Goal: Task Accomplishment & Management: Use online tool/utility

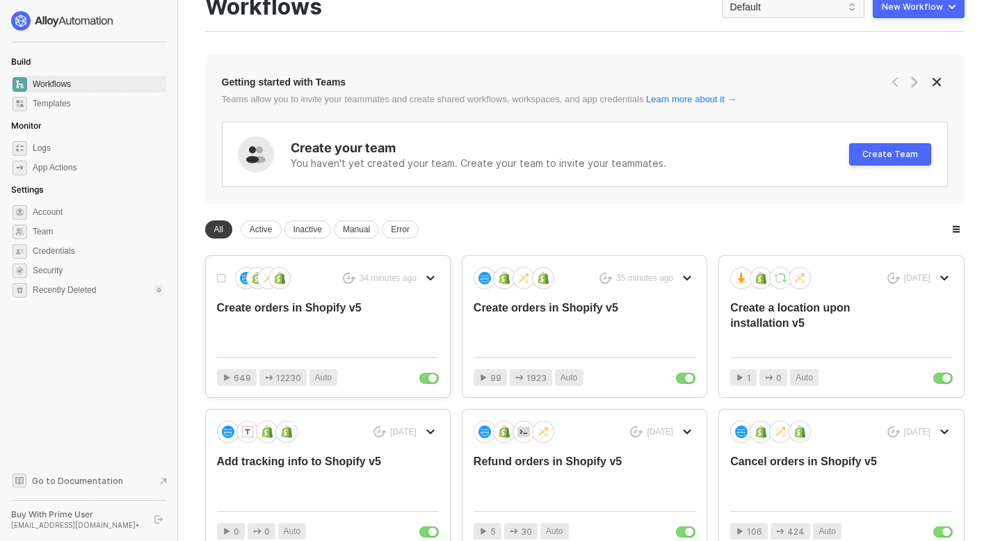
scroll to position [48, 0]
click at [321, 313] on div "Create orders in Shopify v5" at bounding box center [305, 324] width 177 height 46
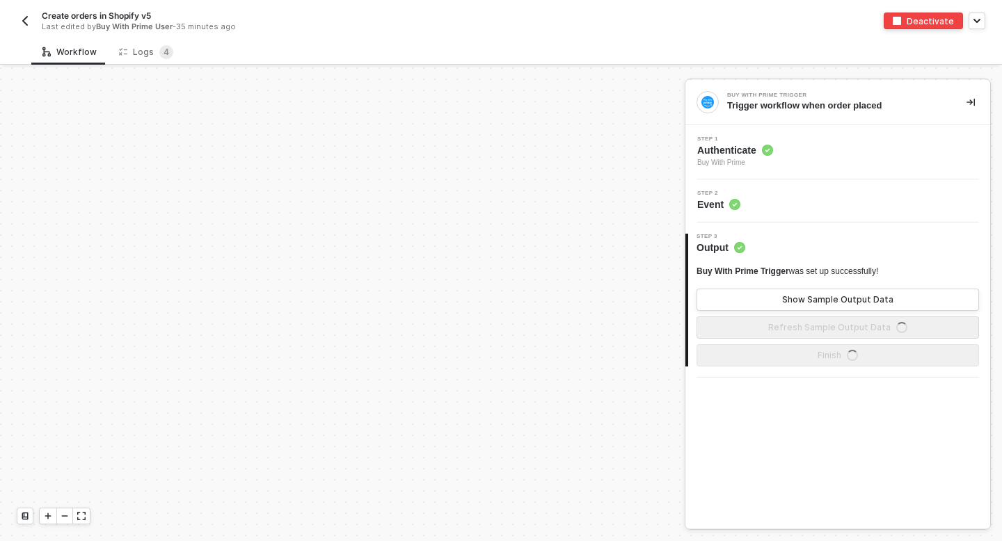
scroll to position [570, 0]
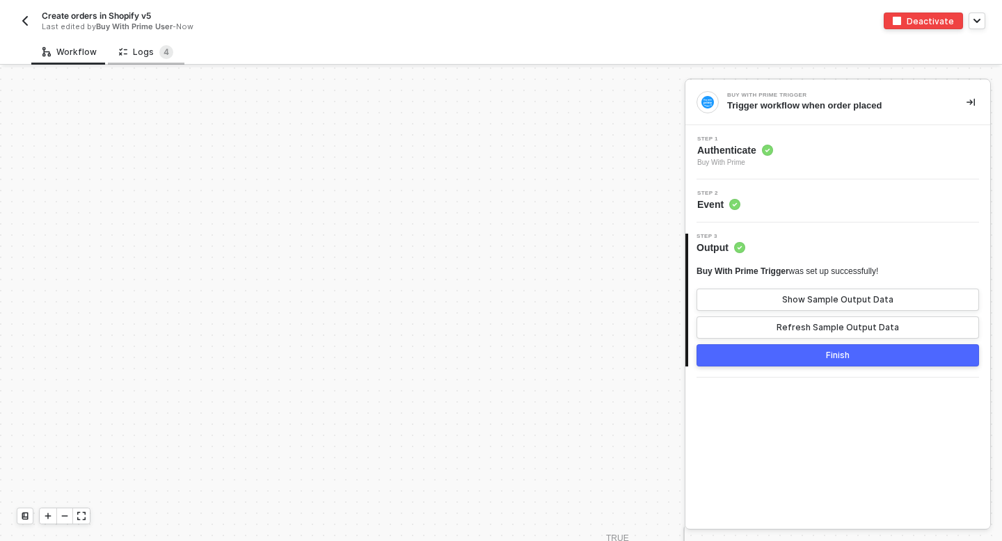
click at [136, 48] on div "Logs 4" at bounding box center [146, 52] width 54 height 14
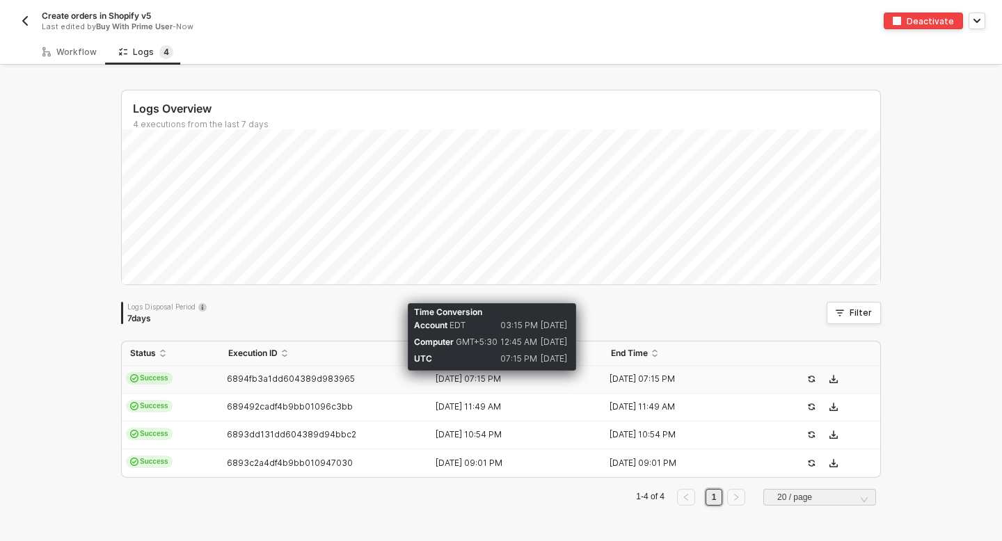
click at [493, 384] on div "[DATE] 07:15 PM" at bounding box center [510, 379] width 163 height 11
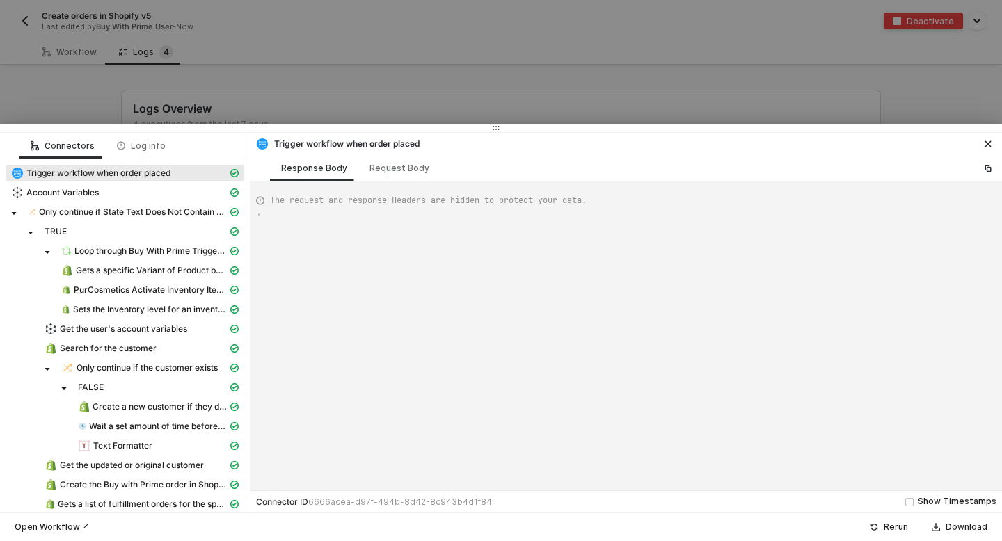
type textarea "{ "json": { "id": "322-6GBE-BT68KJ", "orderState": { "createdAt": "2025-08-07T1…"
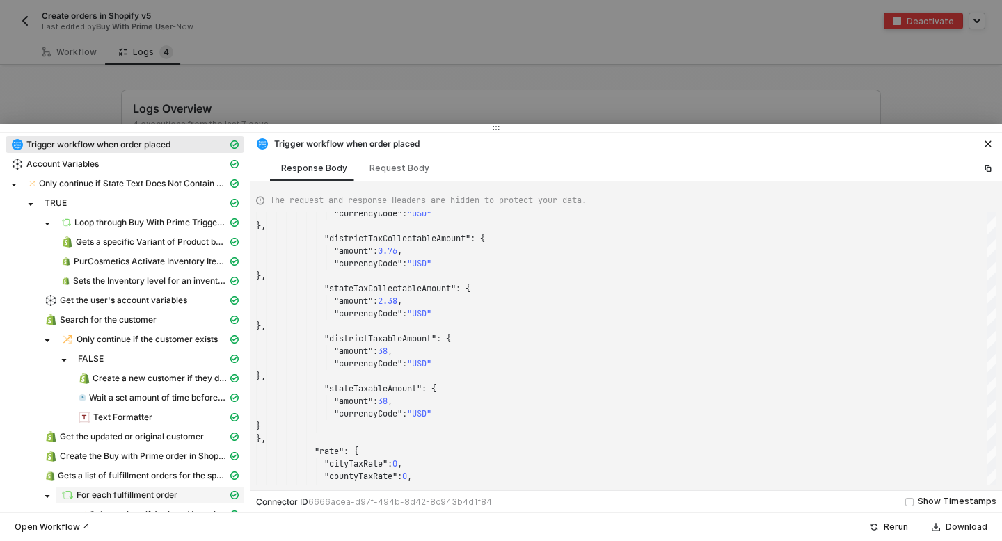
scroll to position [0, 0]
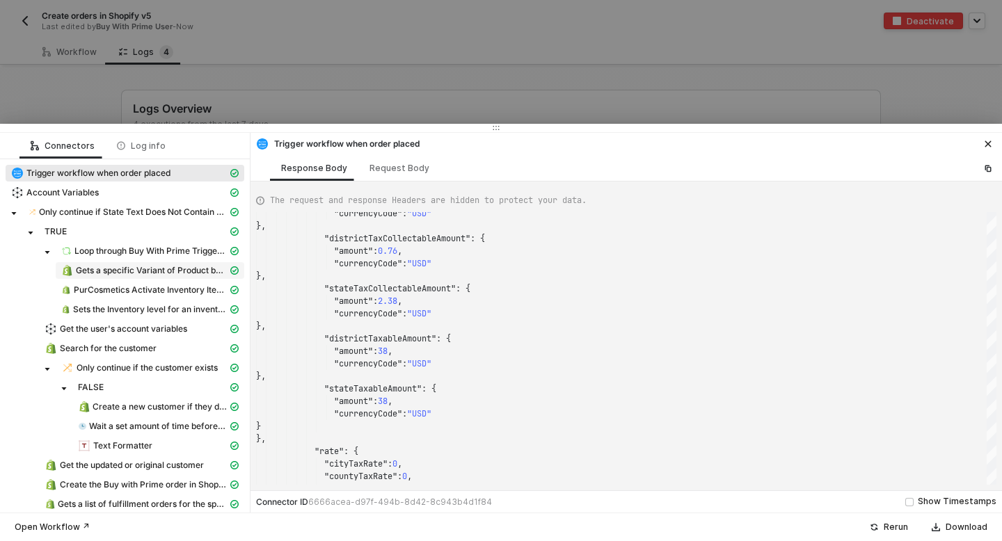
click at [131, 275] on span "Gets a specific Variant of Product by its ID" at bounding box center [152, 270] width 152 height 11
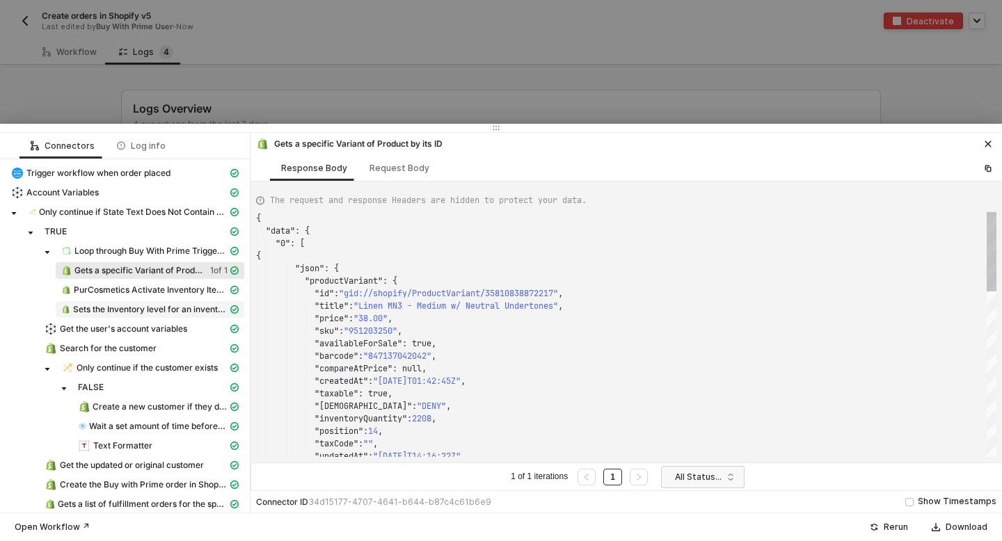
scroll to position [125, 0]
click at [136, 286] on span "PurCosmetics Activate Inventory Item at a Location" at bounding box center [151, 290] width 154 height 11
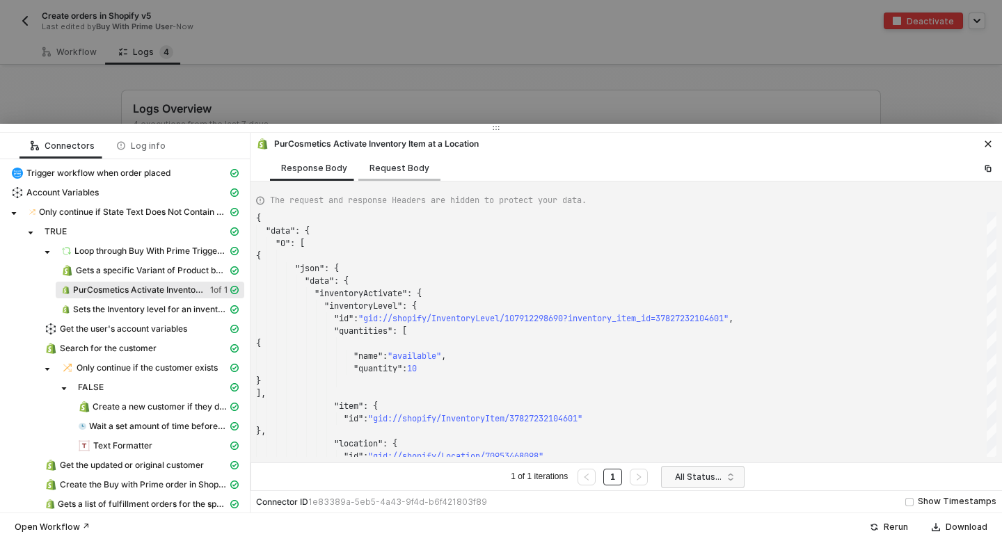
click at [403, 160] on div "Request Body" at bounding box center [399, 168] width 82 height 26
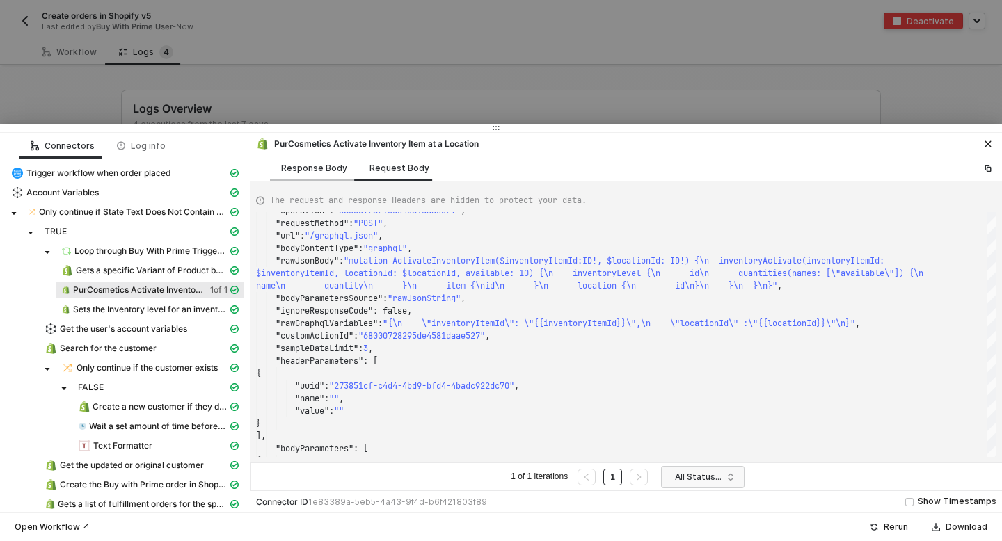
click at [296, 166] on div "Response Body" at bounding box center [314, 168] width 66 height 11
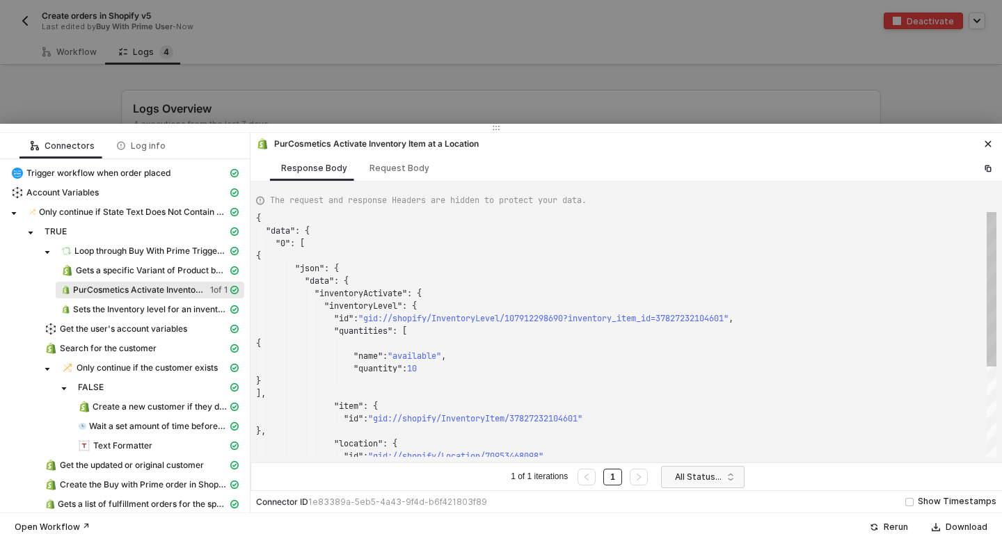
scroll to position [125, 0]
click at [109, 285] on span "PurCosmetics Activate Inventory Item at a Location" at bounding box center [138, 290] width 131 height 11
click at [381, 166] on div "Request Body" at bounding box center [399, 168] width 60 height 11
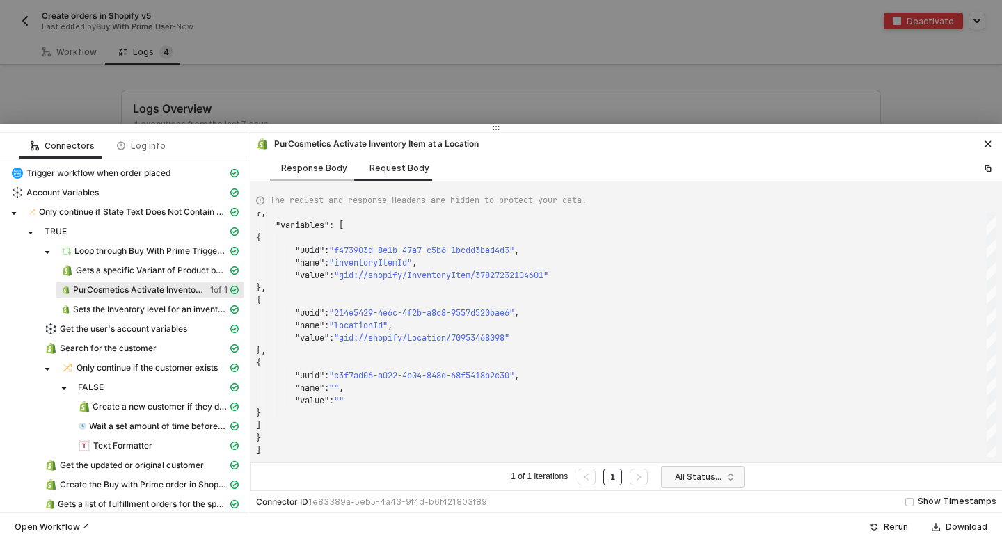
click at [288, 171] on div "Response Body" at bounding box center [314, 168] width 66 height 11
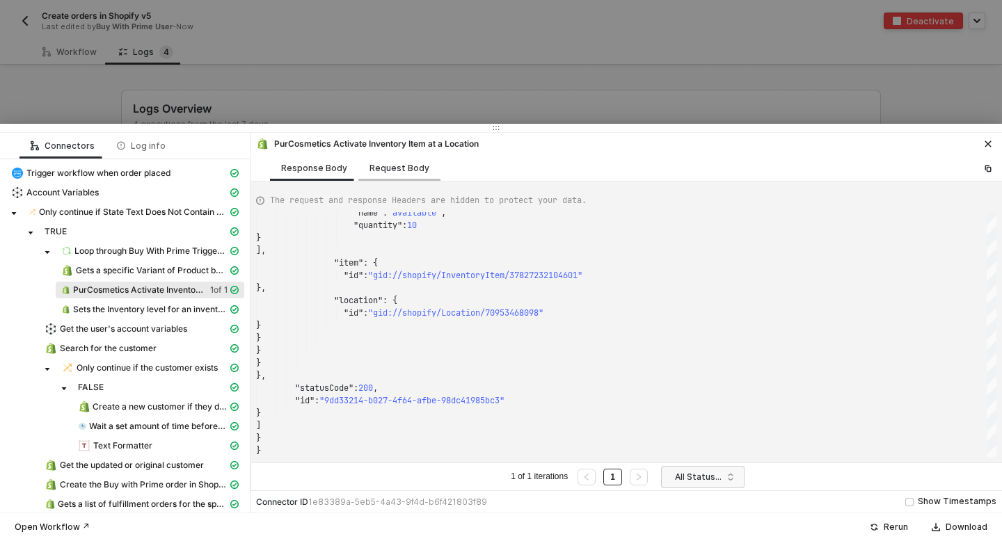
click at [383, 165] on div "Request Body" at bounding box center [399, 168] width 60 height 11
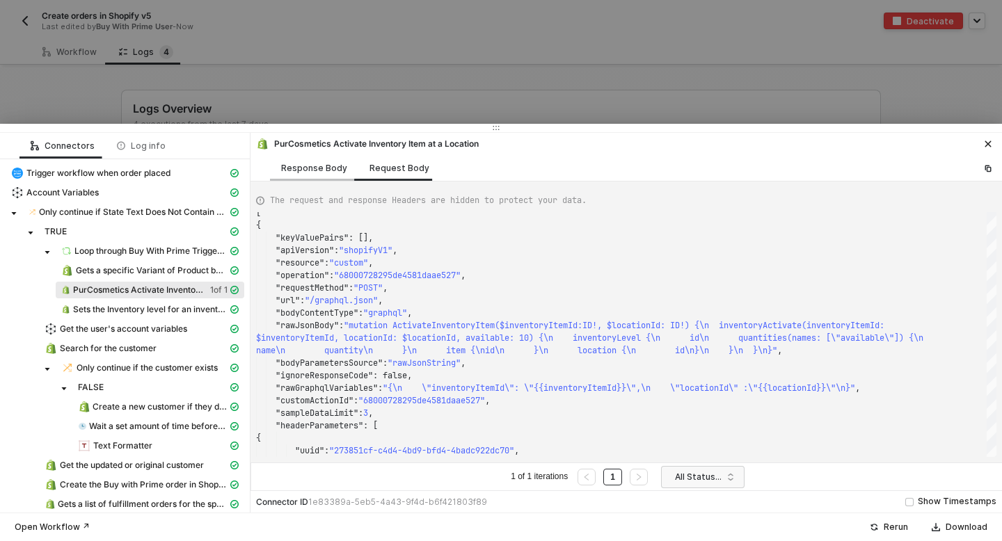
click at [277, 167] on div "Response Body" at bounding box center [314, 168] width 88 height 26
type textarea "{ "data": { "0": [ { "json": { "data": { "inventoryActivate": { "inventoryLevel…"
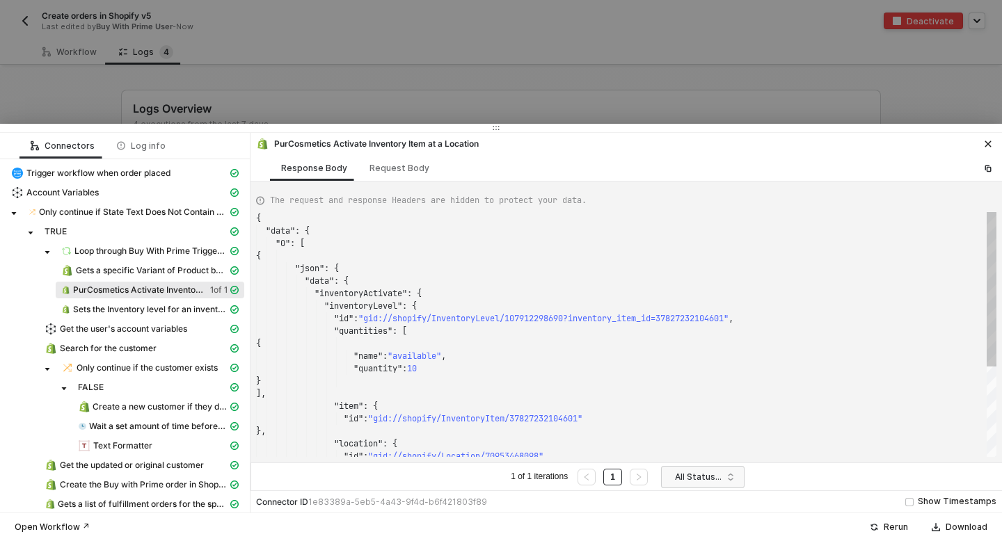
scroll to position [125, 0]
click at [986, 149] on button "button" at bounding box center [987, 144] width 17 height 17
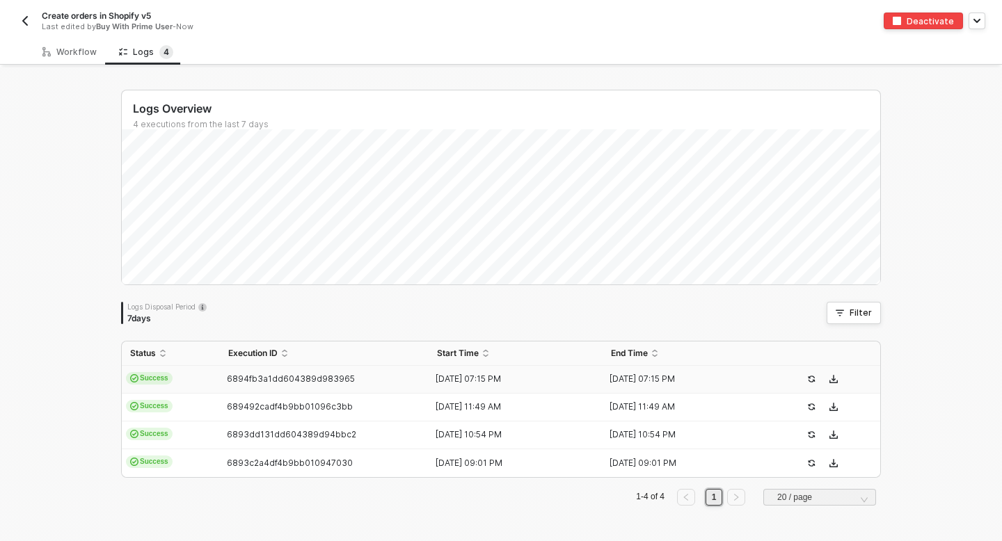
click at [742, 22] on div "Deactivate" at bounding box center [743, 21] width 484 height 17
click at [152, 373] on span "Success" at bounding box center [149, 378] width 47 height 13
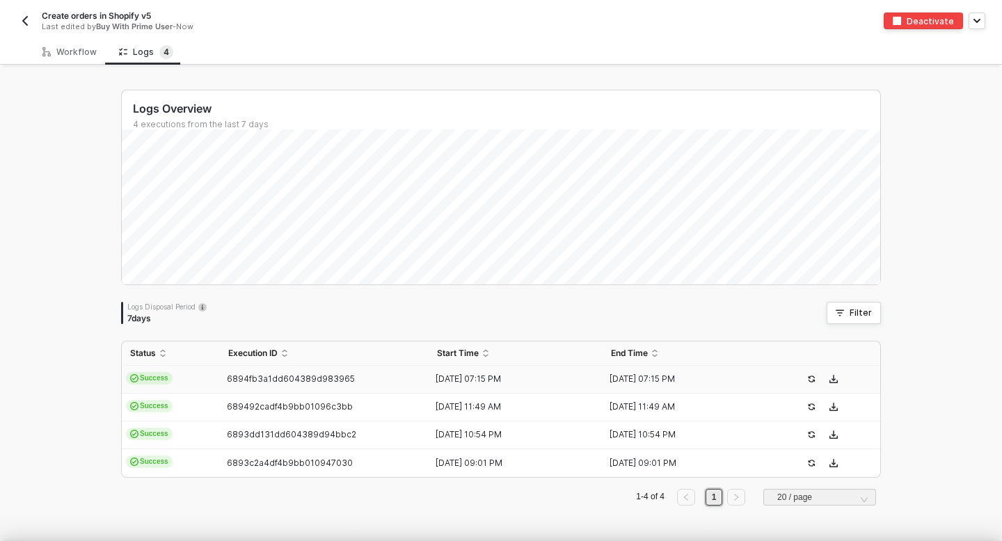
type textarea "{ "json": { "id": "322-6GBE-BT68KJ", "orderState": { "createdAt": "2025-08-07T1…"
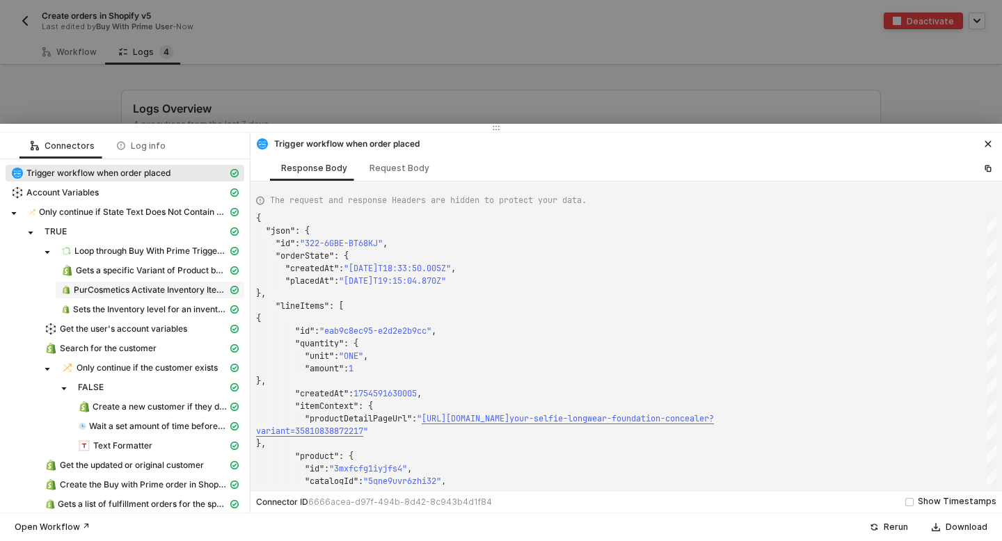
click at [115, 296] on div "PurCosmetics Activate Inventory Item at a Location" at bounding box center [144, 290] width 166 height 13
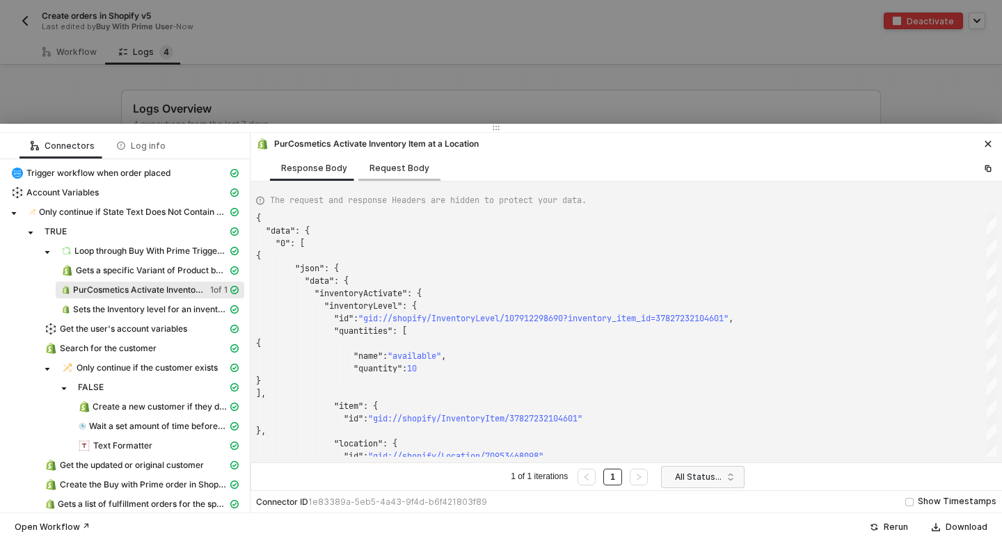
click at [403, 164] on div "Request Body" at bounding box center [399, 168] width 60 height 11
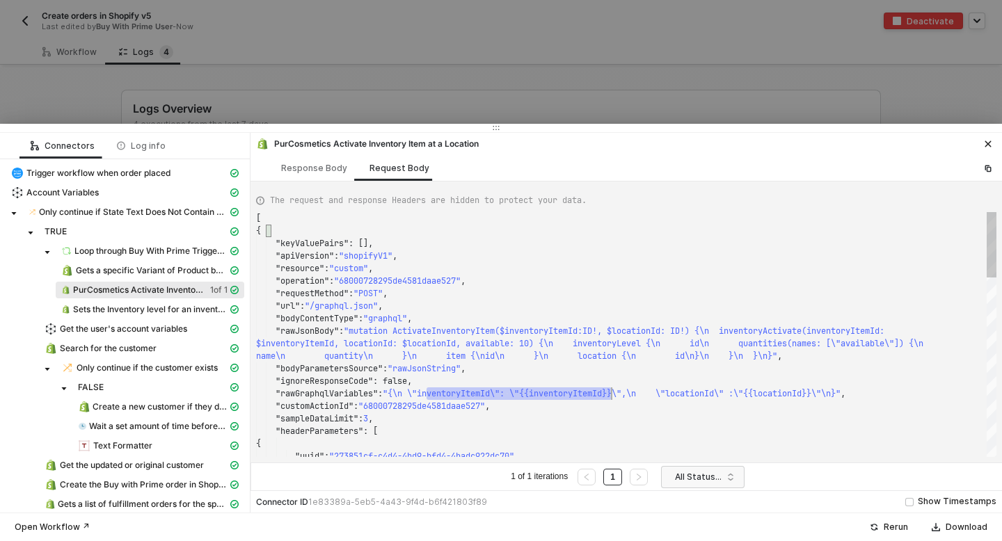
scroll to position [38, 246]
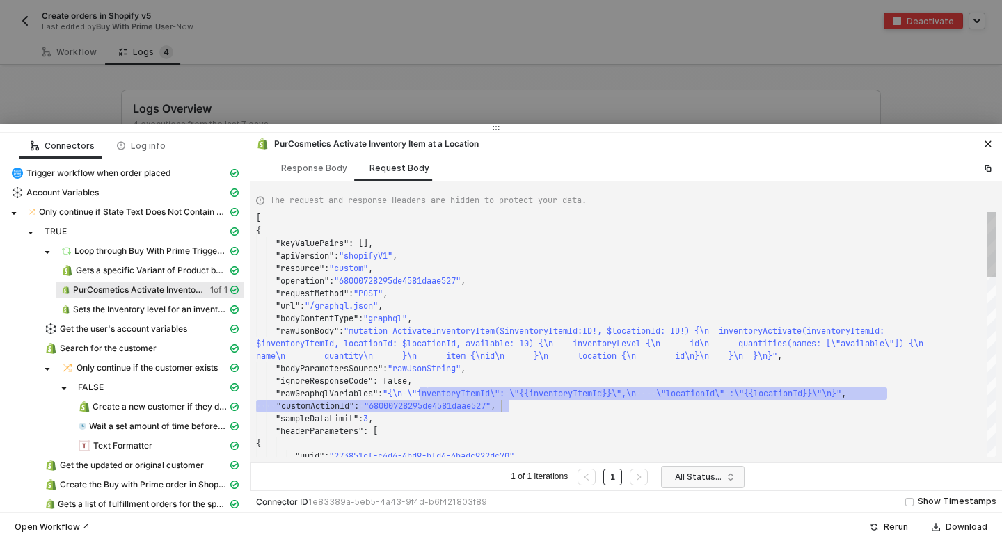
drag, startPoint x: 425, startPoint y: 396, endPoint x: 762, endPoint y: 409, distance: 336.9
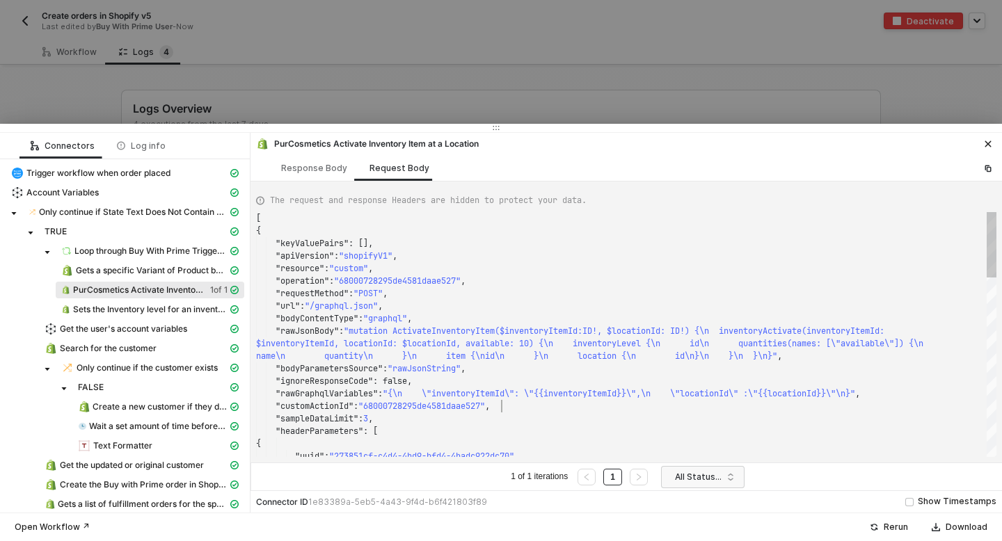
scroll to position [50, 246]
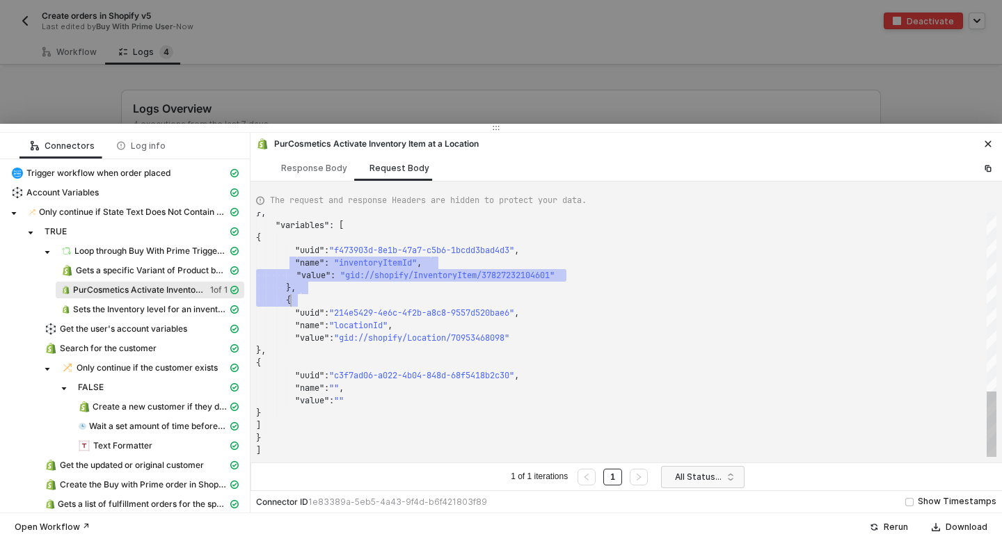
drag, startPoint x: 295, startPoint y: 269, endPoint x: 451, endPoint y: 294, distance: 158.5
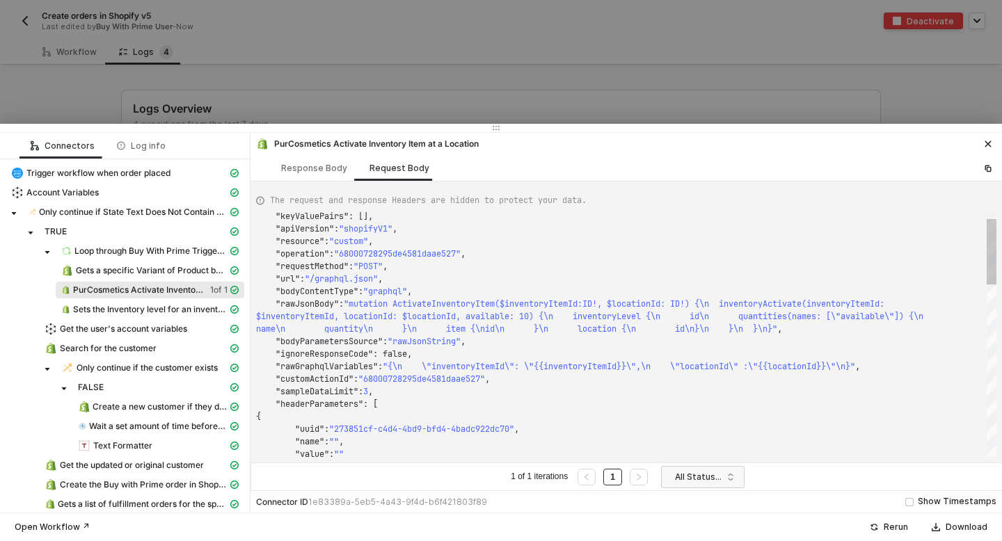
type textarea "[ { "keyValuePairs": [], "apiVersion": "shopifyV1", "resource": "custom", "oper…"
drag, startPoint x: 269, startPoint y: 282, endPoint x: 431, endPoint y: 285, distance: 162.8
click at [430, 26] on div at bounding box center [501, 270] width 1002 height 541
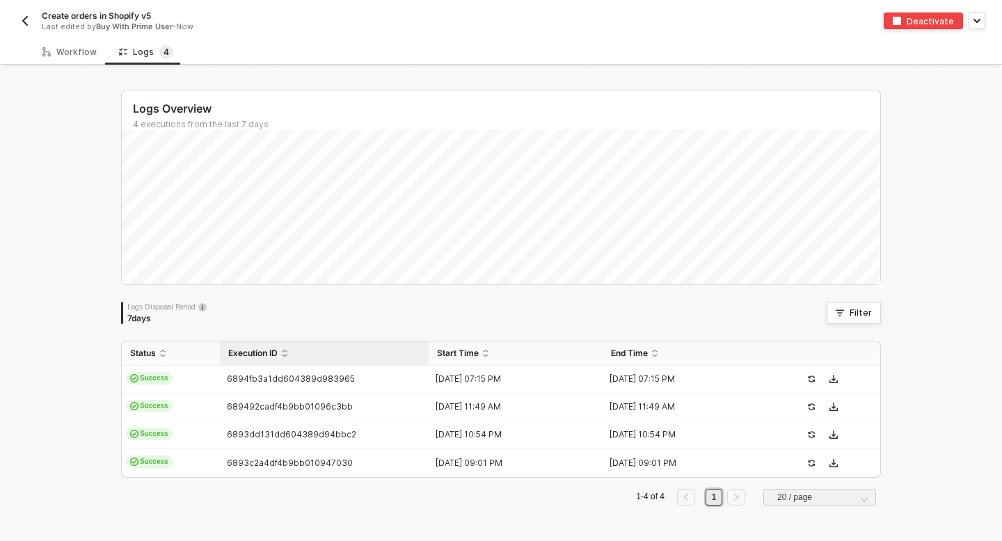
click at [303, 359] on div "Execution ID" at bounding box center [324, 353] width 192 height 11
click at [287, 355] on div "Execution ID" at bounding box center [324, 353] width 192 height 11
click at [294, 374] on span "6894fb3a1dd604389d983965" at bounding box center [291, 379] width 128 height 10
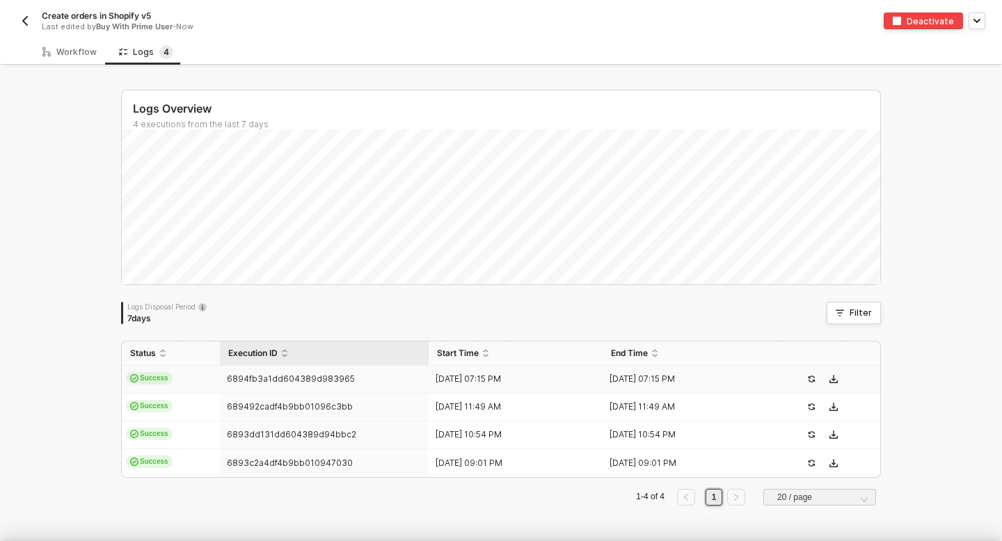
scroll to position [125, 0]
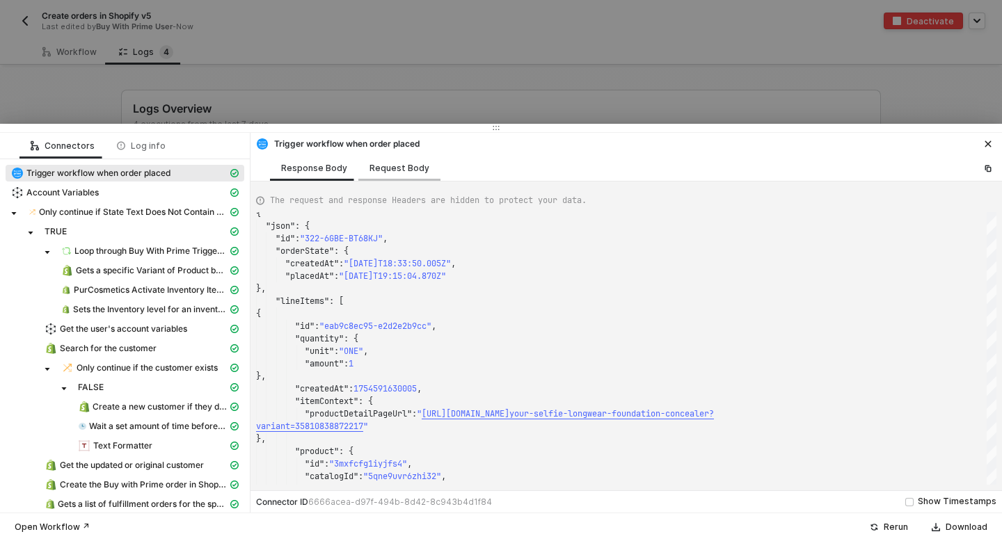
click at [392, 168] on div "Request Body" at bounding box center [399, 168] width 60 height 11
type textarea "{ "triggerEvent": "ORDER_PLACED" }"
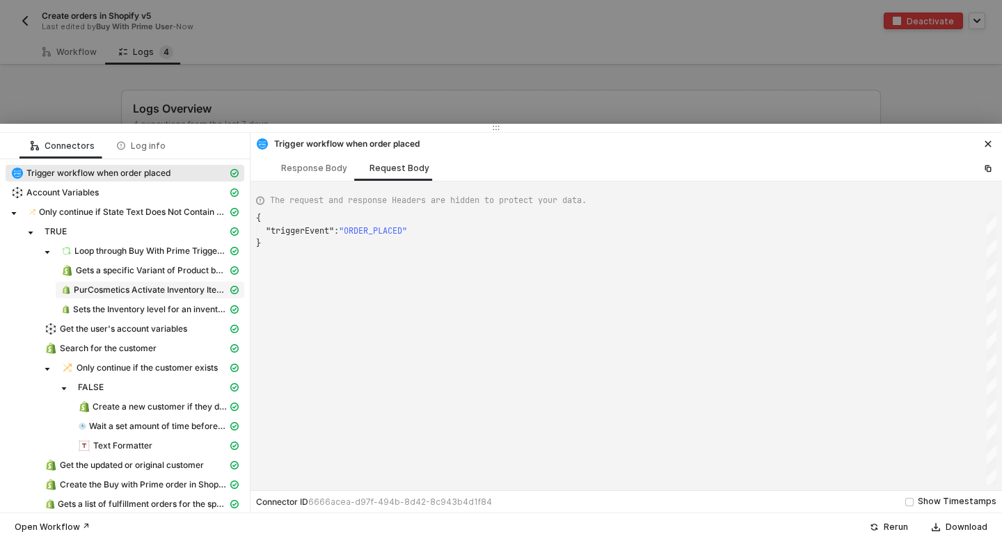
click at [122, 287] on span "PurCosmetics Activate Inventory Item at a Location" at bounding box center [151, 290] width 154 height 11
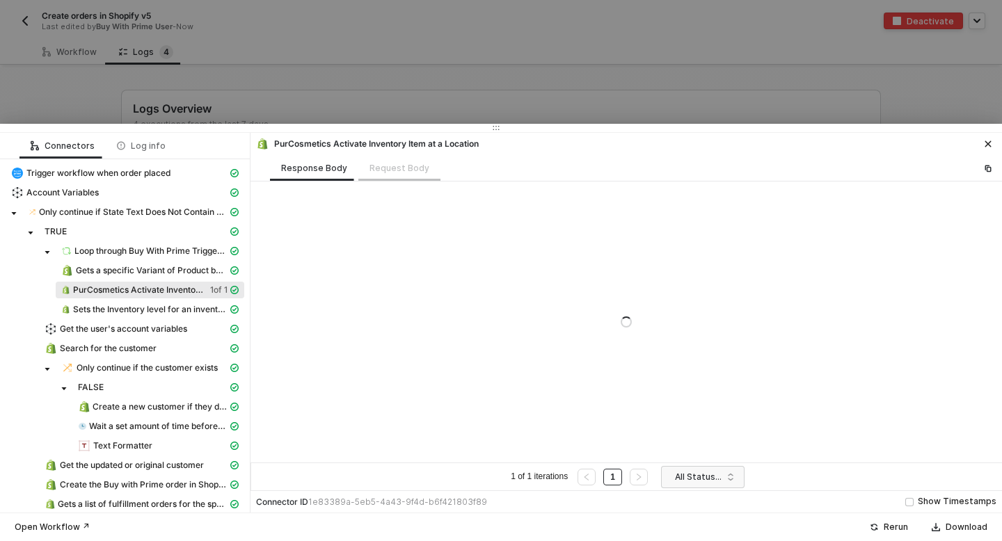
click at [386, 167] on div "Request Body" at bounding box center [399, 168] width 82 height 26
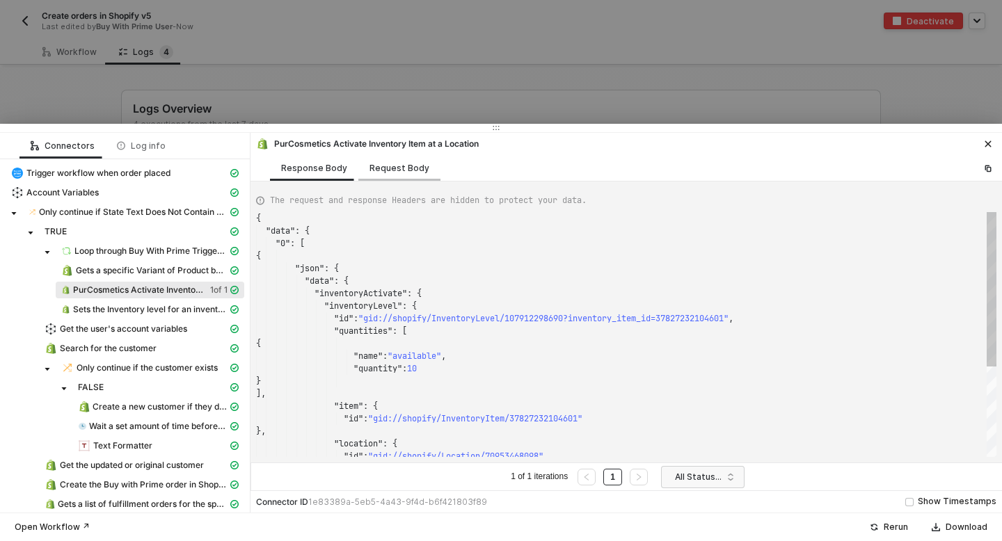
click at [390, 168] on div "Request Body" at bounding box center [399, 168] width 60 height 11
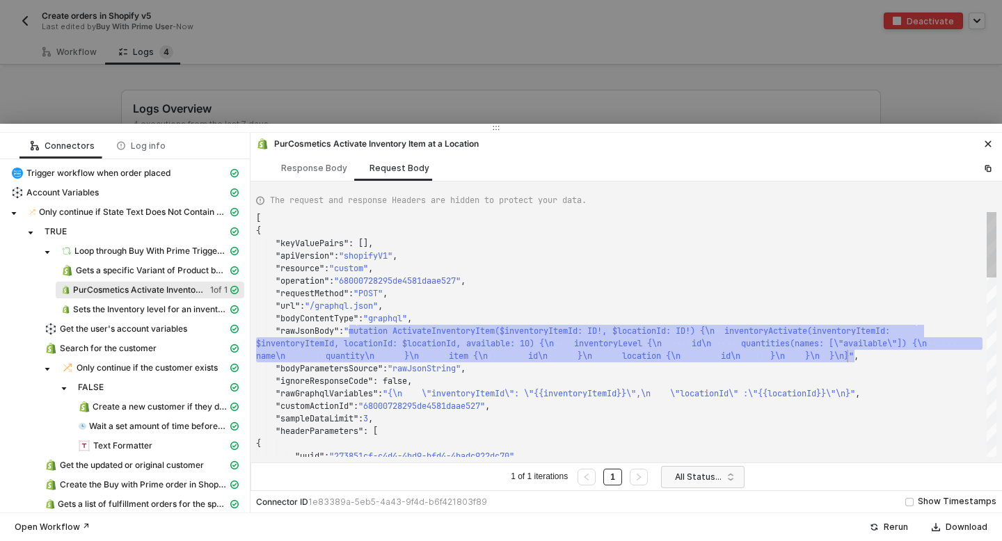
scroll to position [113, 596]
drag, startPoint x: 358, startPoint y: 330, endPoint x: 852, endPoint y: 352, distance: 495.1
type textarea "[ { "keyValuePairs": [], "apiVersion": "shopifyV1", "resource": "custom", "oper…"
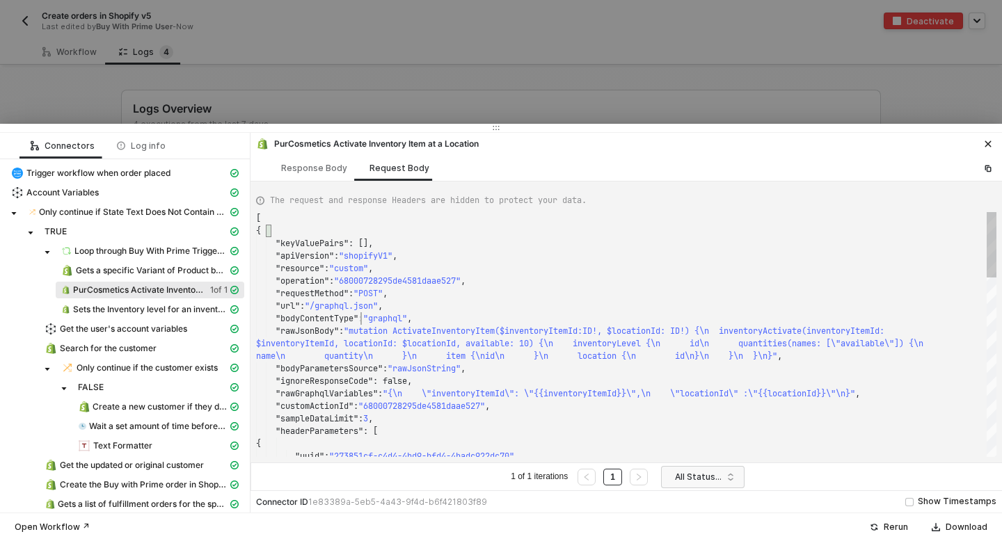
click at [989, 140] on icon "icon-close" at bounding box center [988, 144] width 8 height 8
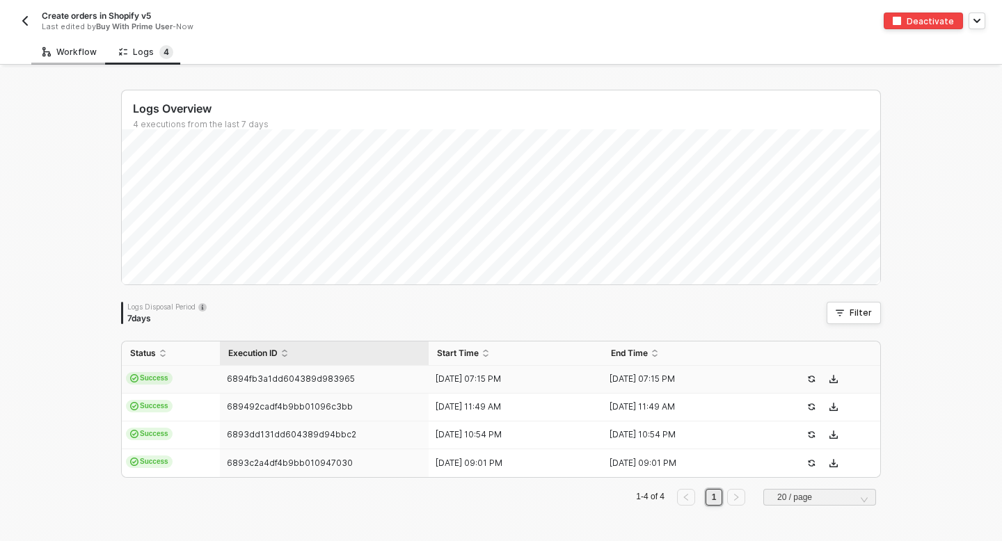
click at [45, 54] on icon at bounding box center [46, 52] width 8 height 10
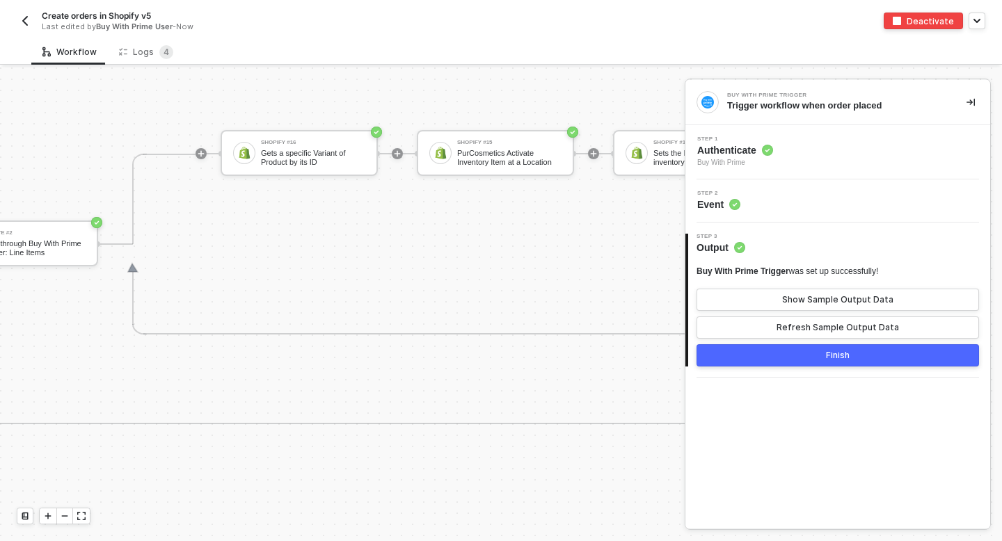
scroll to position [874, 842]
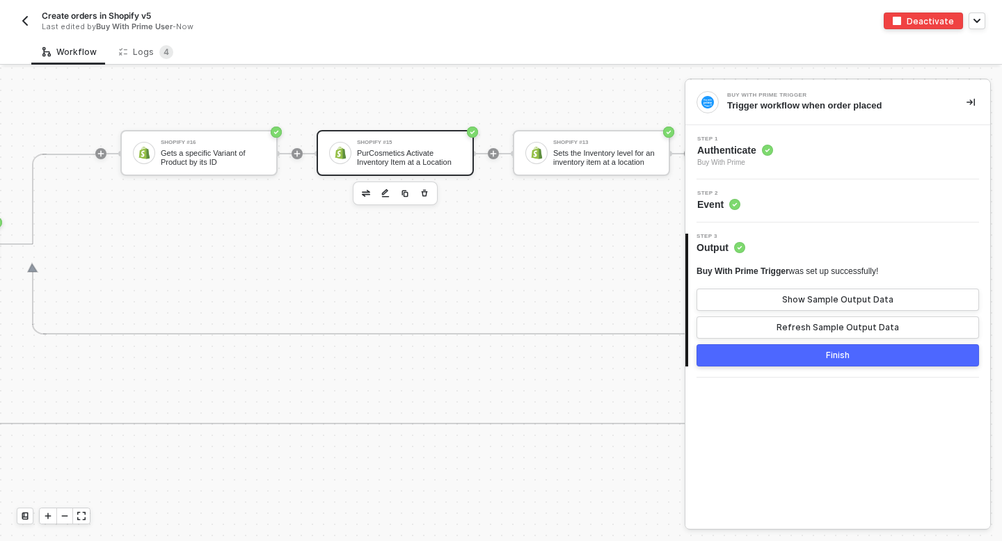
click at [380, 158] on div "PurCosmetics Activate Inventory Item at a Location" at bounding box center [409, 157] width 104 height 17
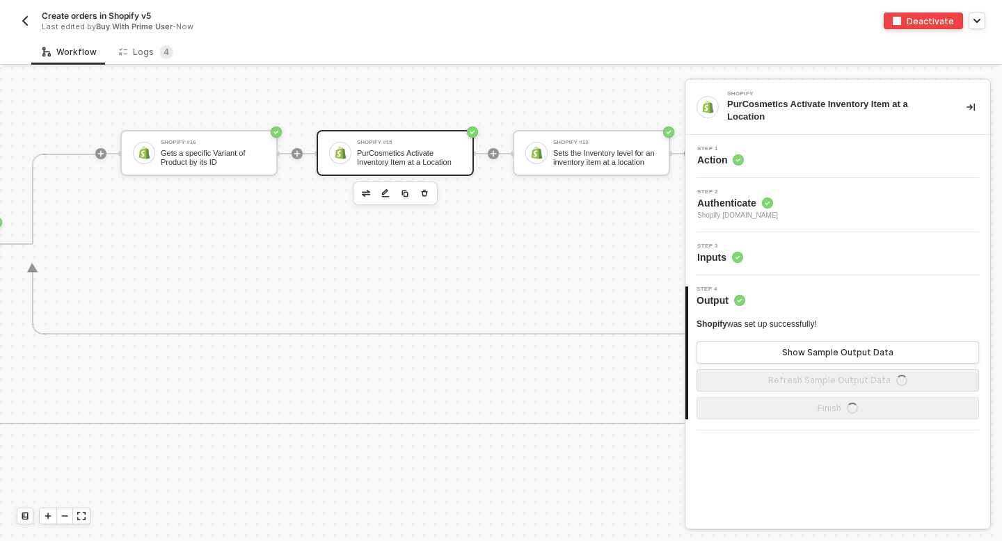
click at [753, 163] on div "Step 1 Action" at bounding box center [839, 156] width 301 height 21
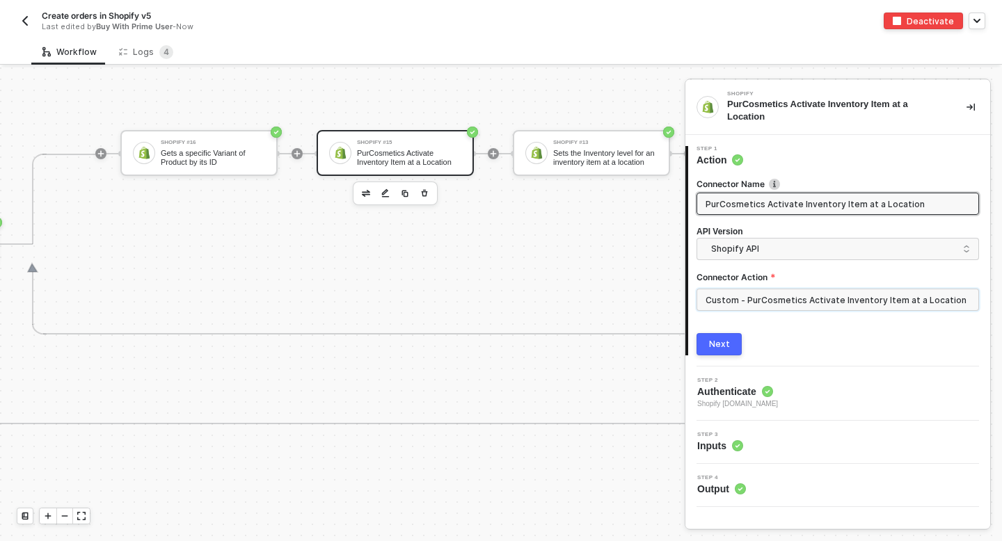
click at [763, 295] on input "Custom - PurCosmetics Activate Inventory Item at a Location" at bounding box center [837, 300] width 282 height 22
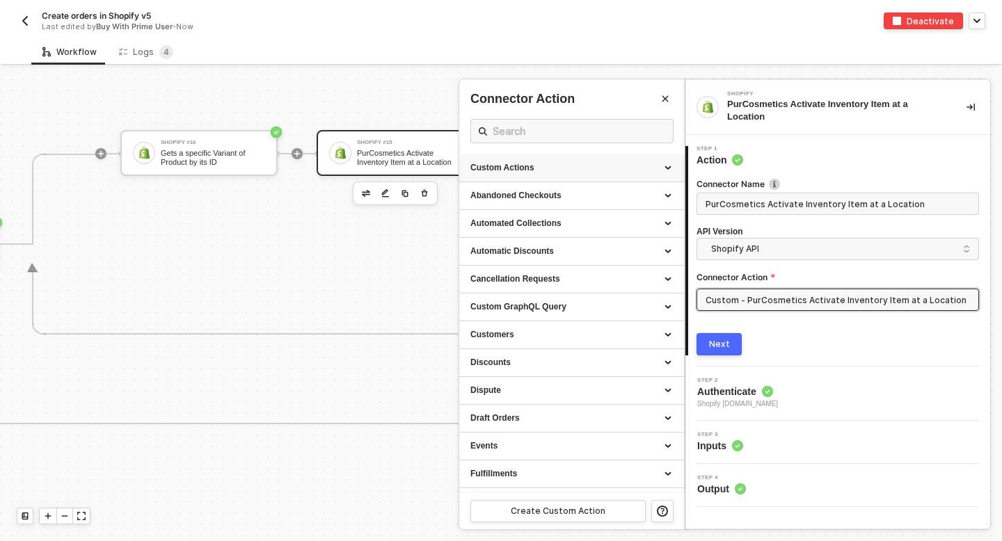
click at [558, 166] on div "Custom Actions" at bounding box center [571, 168] width 202 height 12
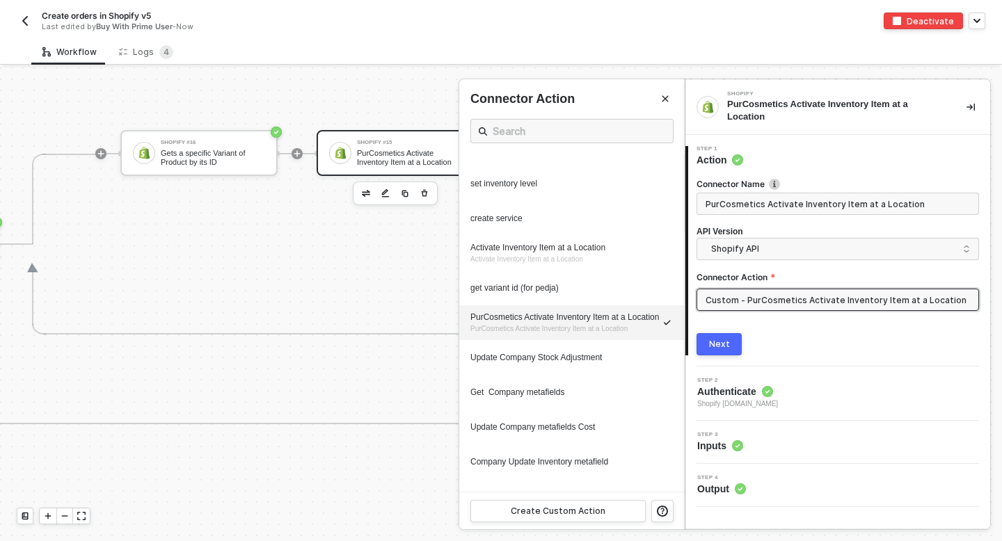
scroll to position [273, 0]
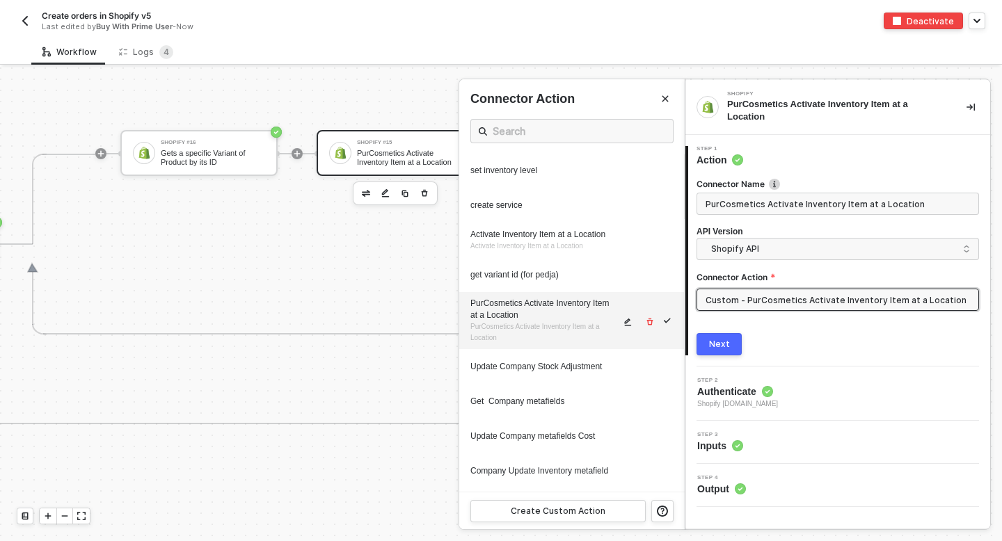
click at [620, 323] on button "button" at bounding box center [628, 322] width 17 height 17
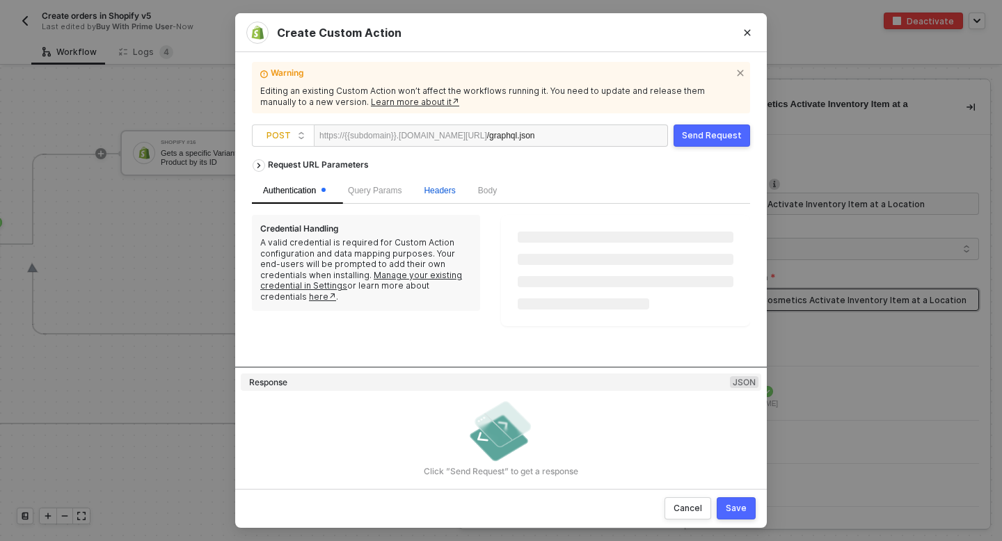
click at [438, 186] on span "Headers" at bounding box center [439, 191] width 31 height 10
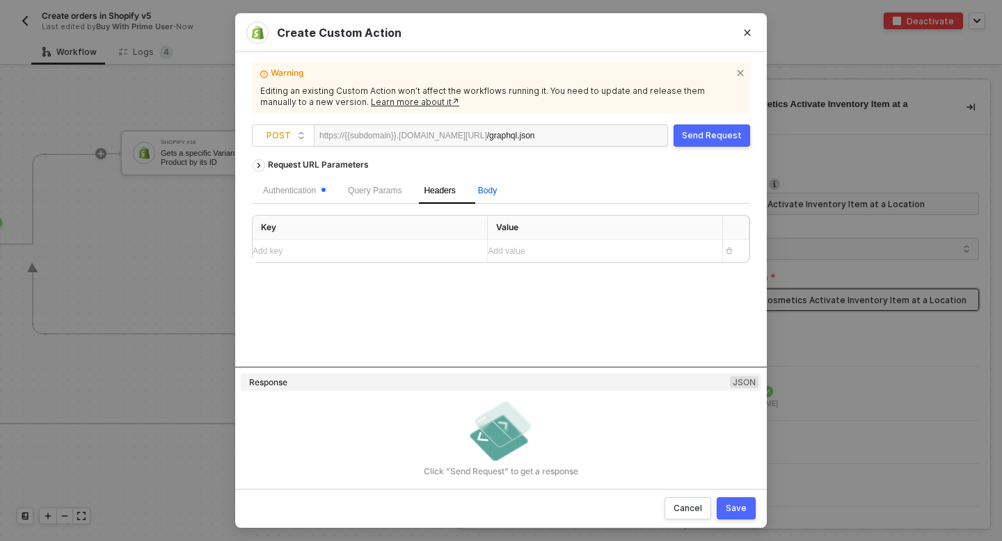
click at [491, 193] on span "Body" at bounding box center [487, 191] width 19 height 10
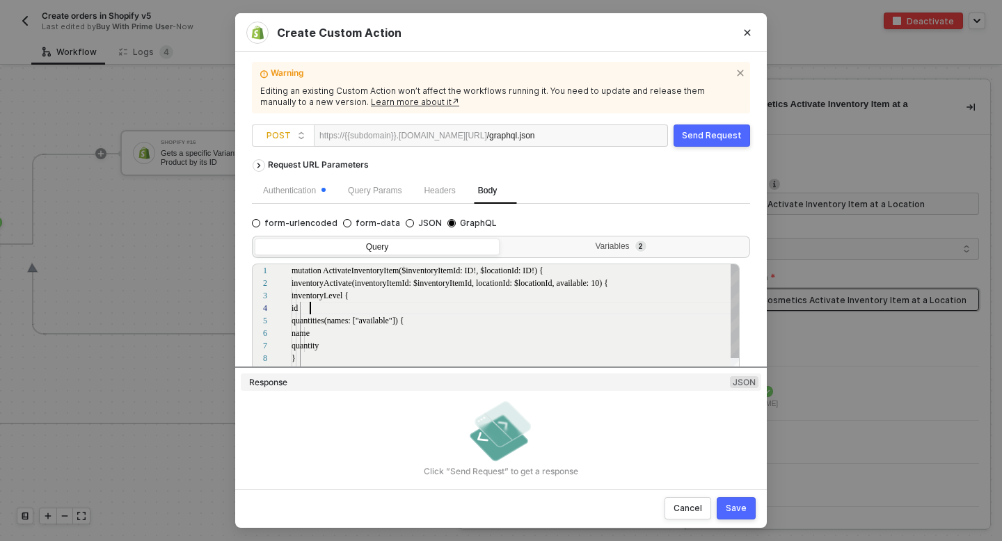
scroll to position [38, 19]
click at [467, 308] on div "id" at bounding box center [515, 308] width 449 height 13
type textarea "mutation ActivateInventoryItem($inventoryItemId: ID!, $locationId: ID!) { inven…"
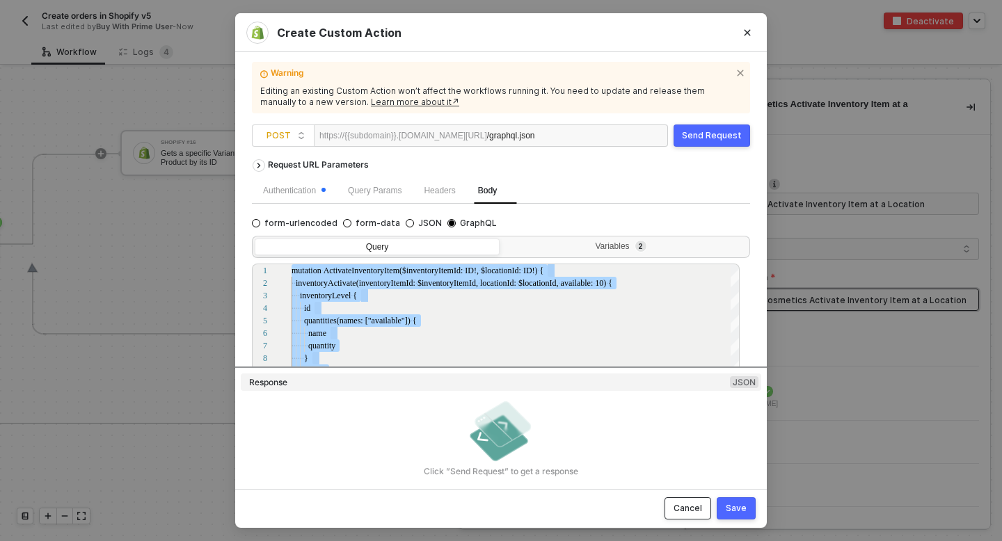
click at [704, 502] on button "Cancel" at bounding box center [687, 508] width 47 height 22
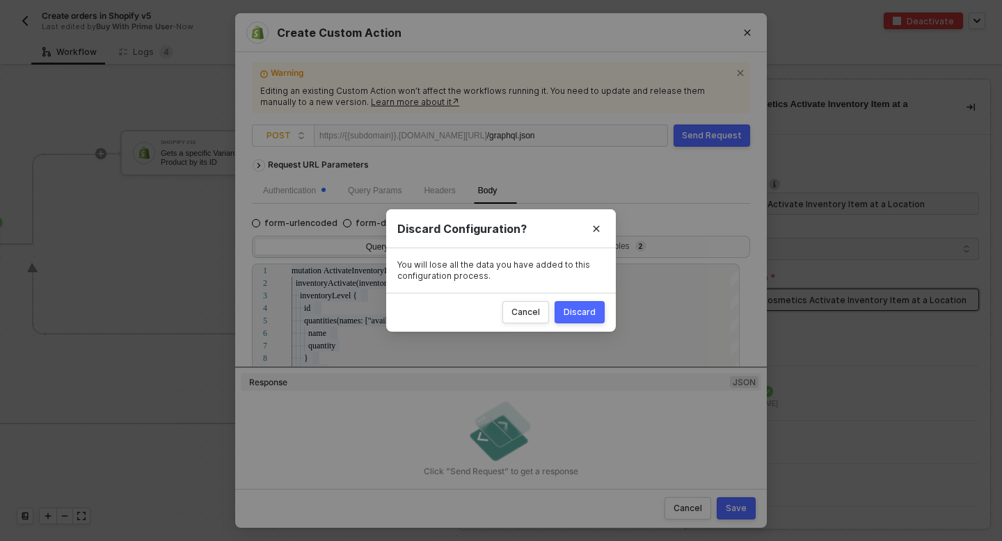
click at [578, 312] on div "Discard" at bounding box center [579, 312] width 32 height 11
radio input "true"
radio input "false"
